Goal: Information Seeking & Learning: Learn about a topic

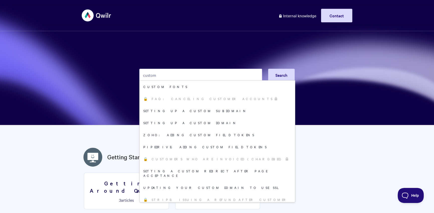
type input "custom"
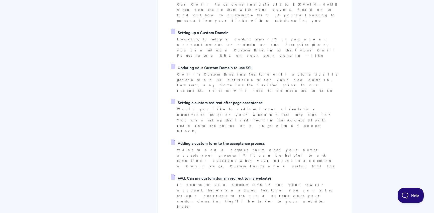
scroll to position [231, 0]
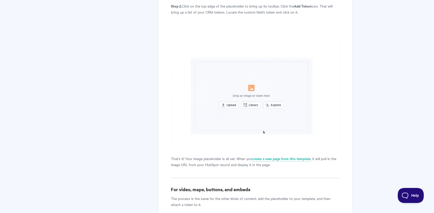
scroll to position [809, 0]
